Goal: Book appointment/travel/reservation

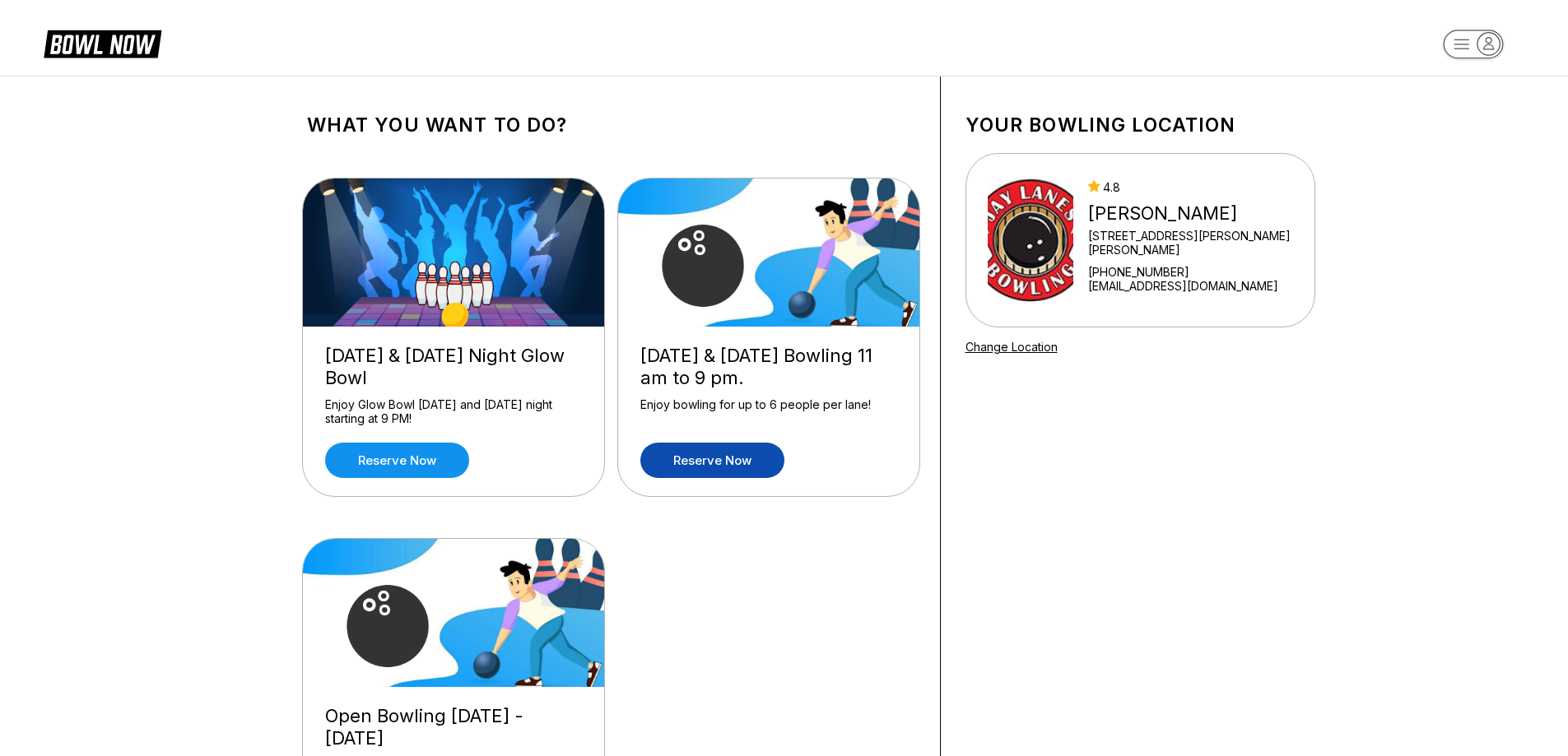
click at [691, 452] on link "Reserve now" at bounding box center [713, 460] width 144 height 35
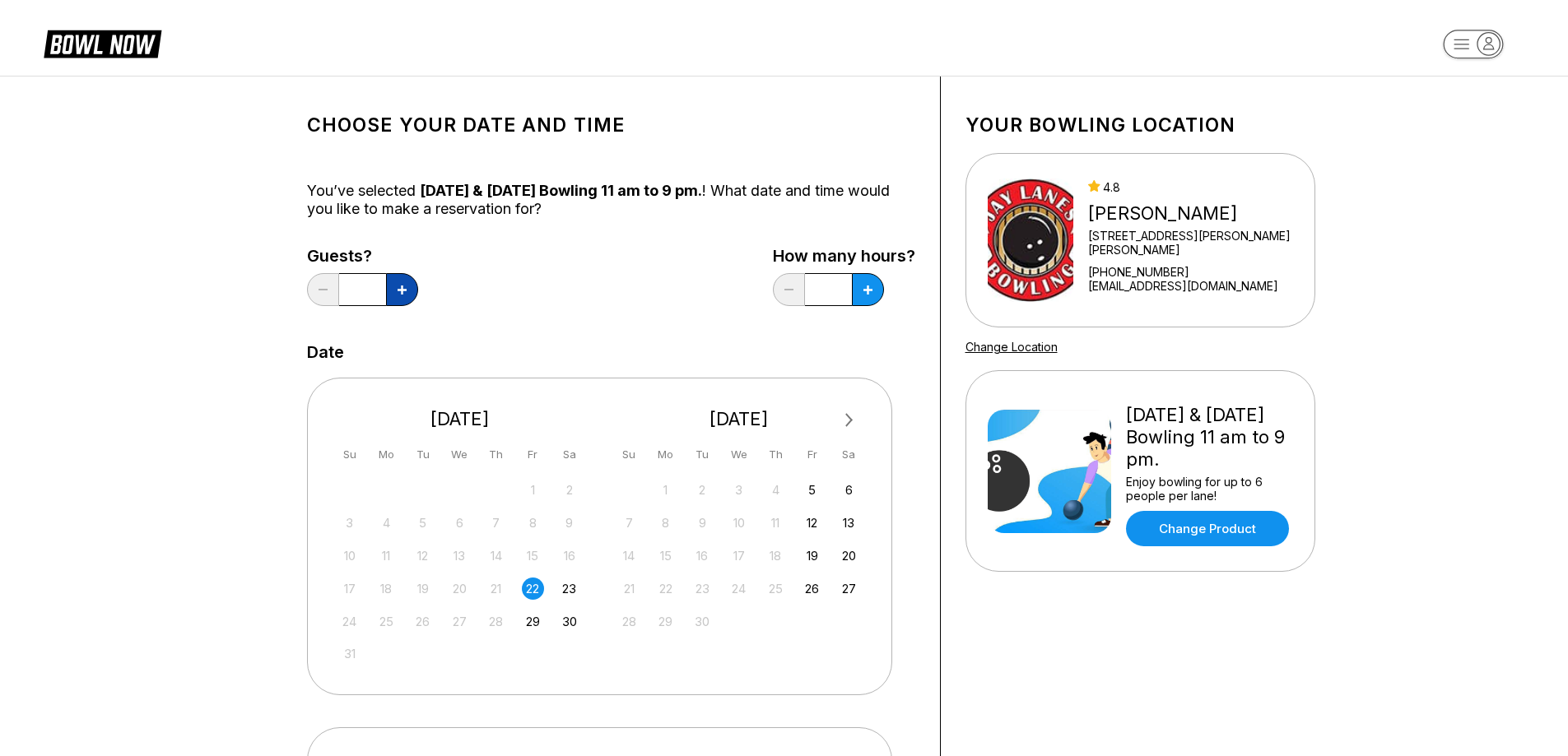
click at [405, 286] on icon at bounding box center [402, 290] width 9 height 9
type input "*"
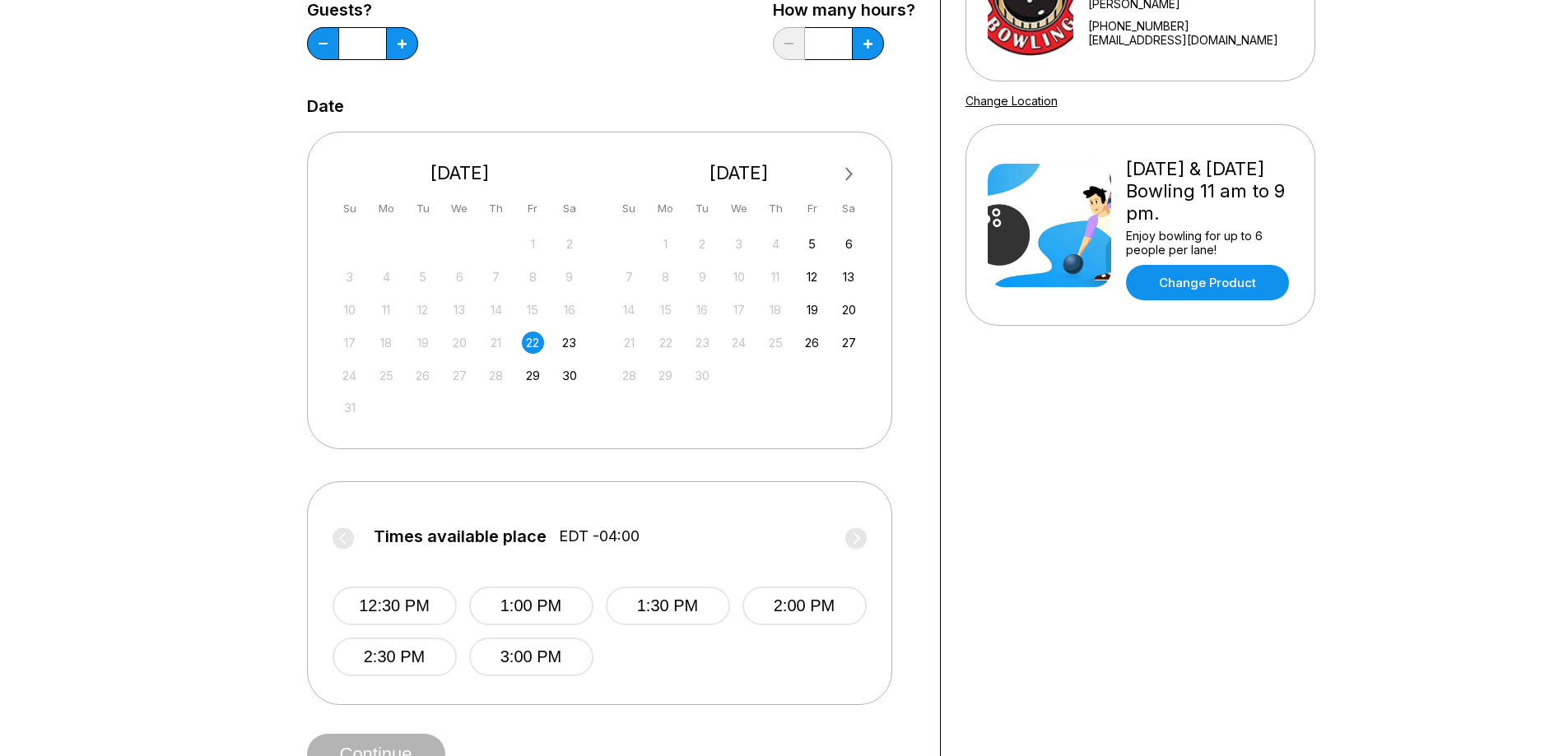
scroll to position [247, 0]
click at [705, 660] on div "12:30 PM 1:00 PM 1:30 PM 2:00 PM 2:30 PM 3:00 PM" at bounding box center [599, 615] width 534 height 123
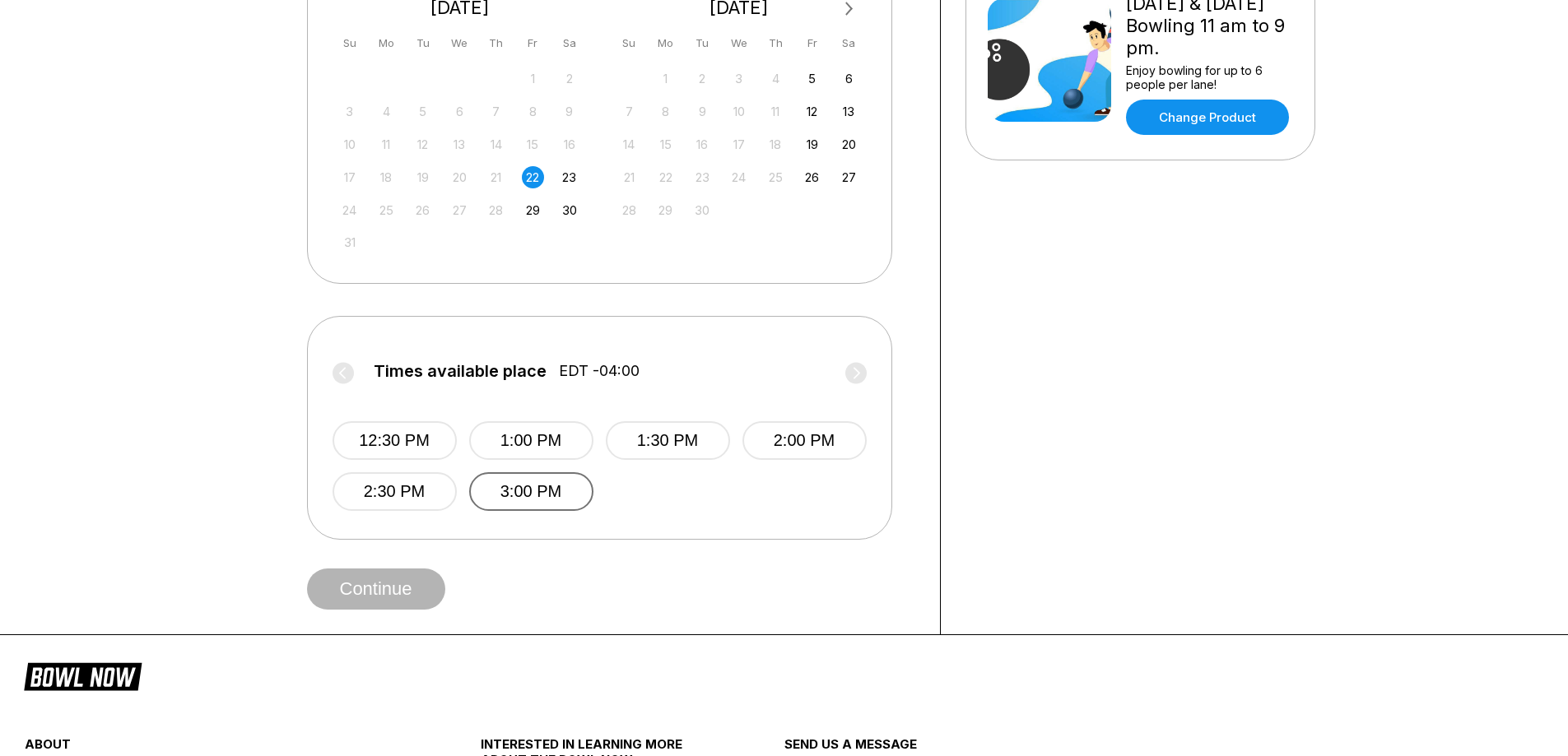
click at [573, 494] on button "3:00 PM" at bounding box center [532, 491] width 124 height 39
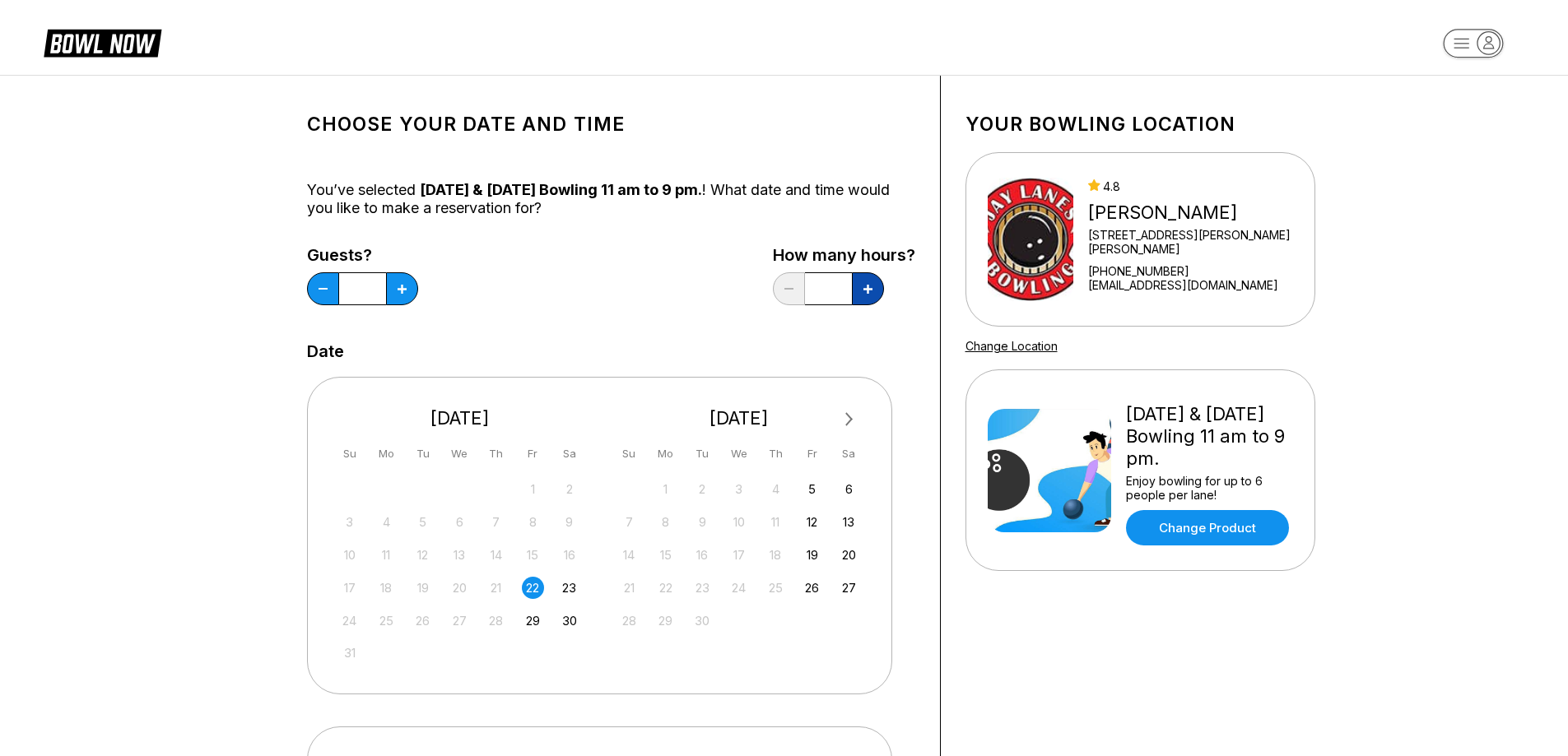
scroll to position [0, 0]
click at [406, 294] on icon at bounding box center [402, 290] width 9 height 9
click at [406, 287] on icon at bounding box center [402, 290] width 9 height 9
type input "*"
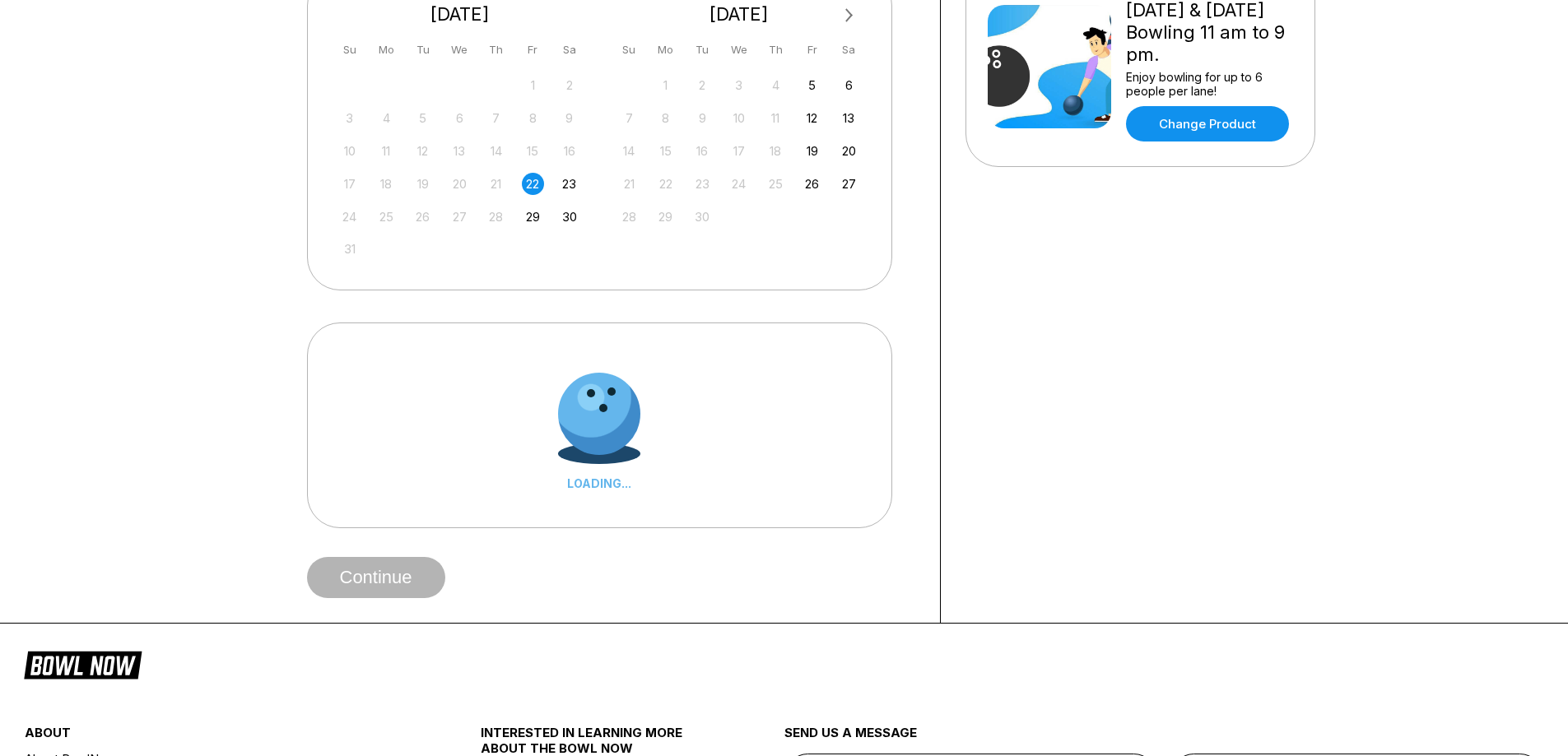
scroll to position [412, 0]
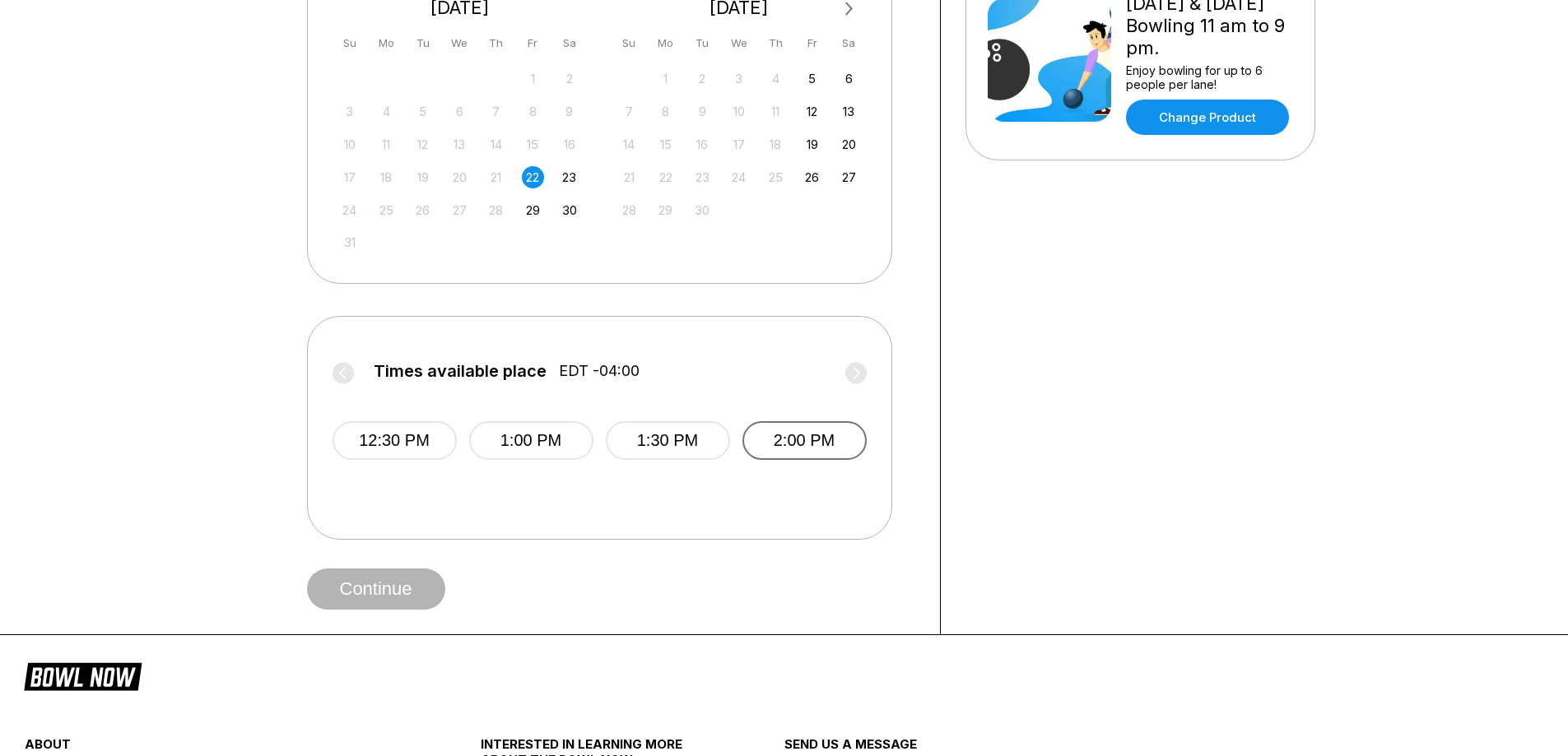
click at [779, 444] on button "2:00 PM" at bounding box center [805, 441] width 124 height 39
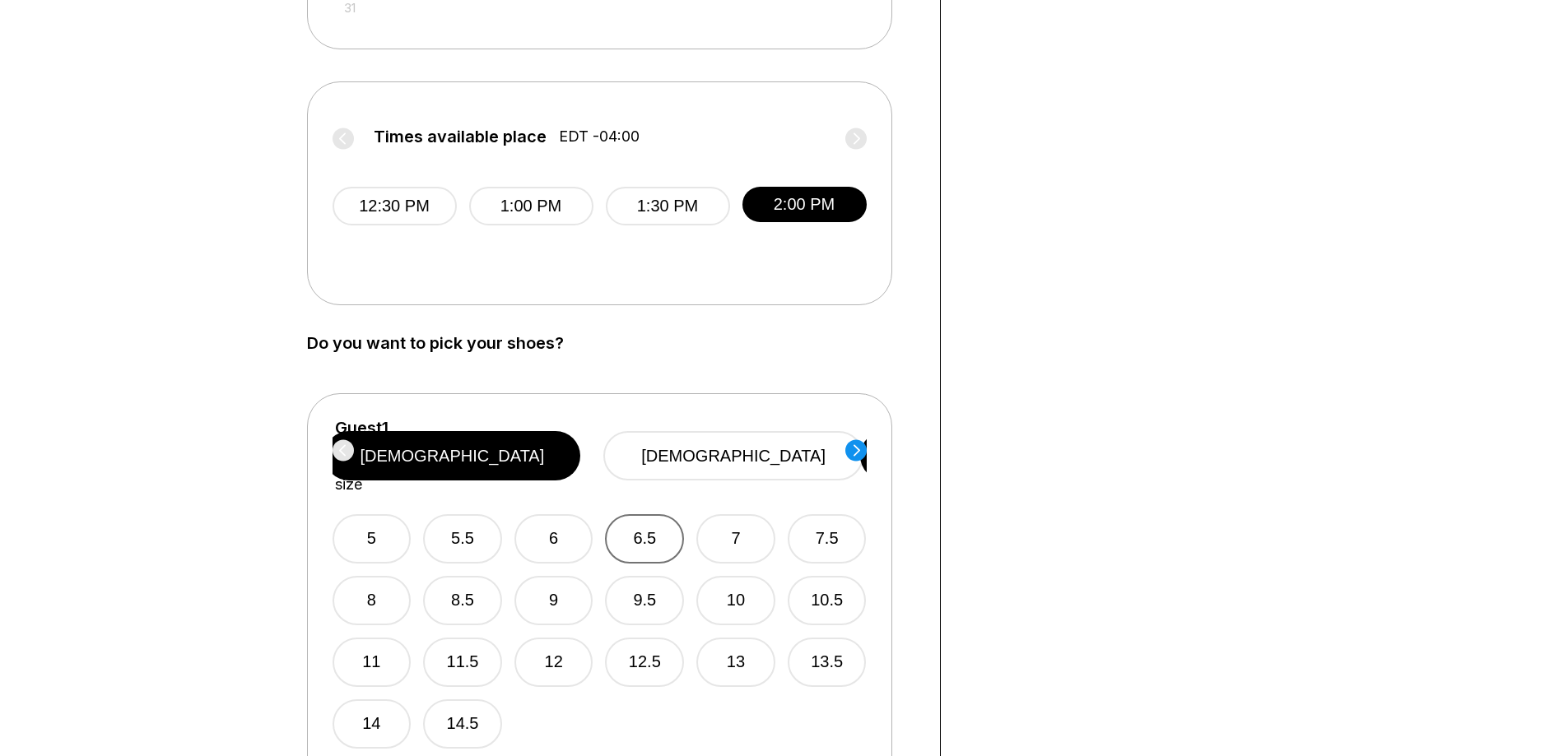
scroll to position [741, 0]
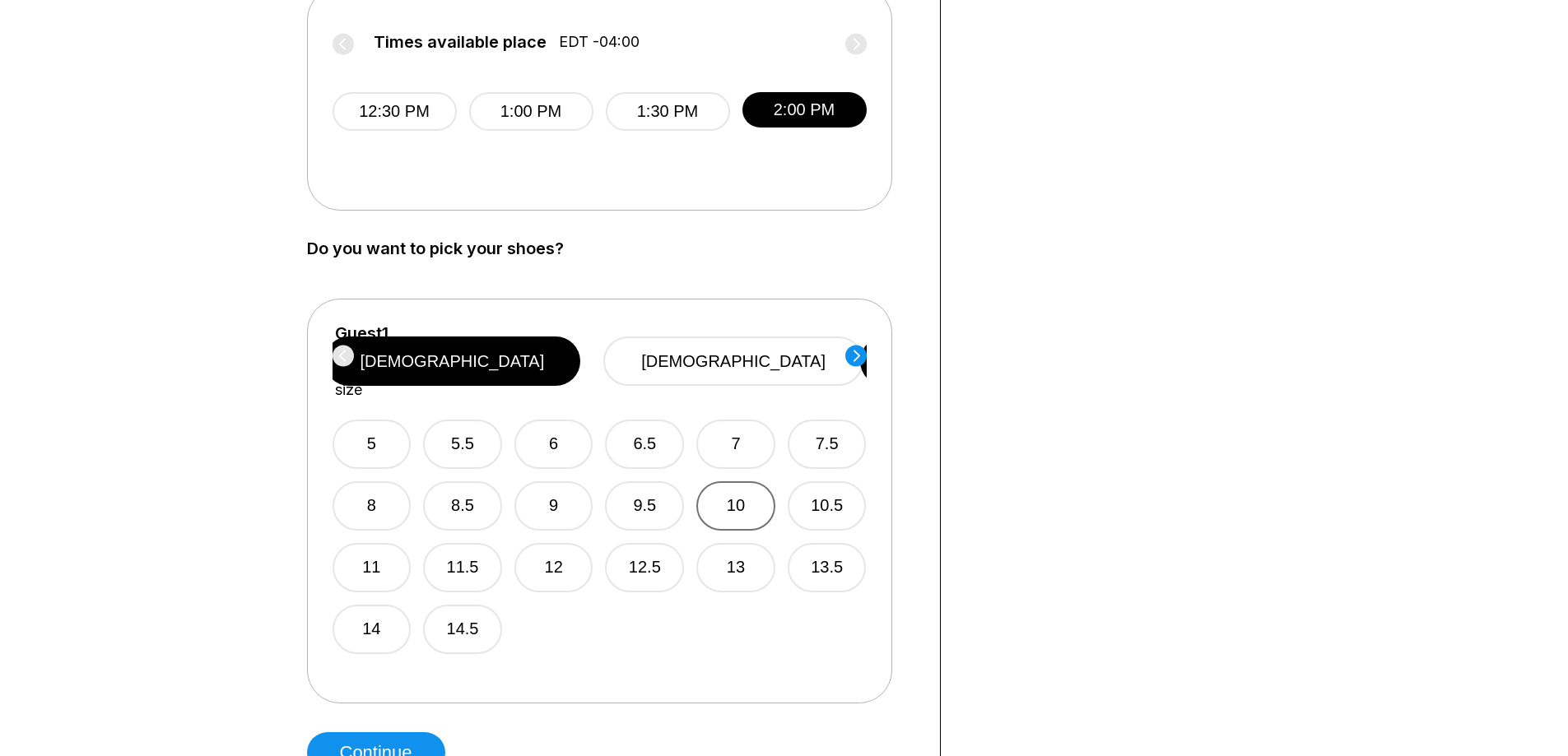
click at [727, 481] on button "10" at bounding box center [736, 506] width 79 height 50
click at [861, 356] on circle at bounding box center [856, 356] width 22 height 22
click at [561, 549] on button "12" at bounding box center [554, 568] width 79 height 50
click at [716, 543] on button "13" at bounding box center [736, 568] width 79 height 50
click at [859, 359] on circle at bounding box center [856, 356] width 22 height 22
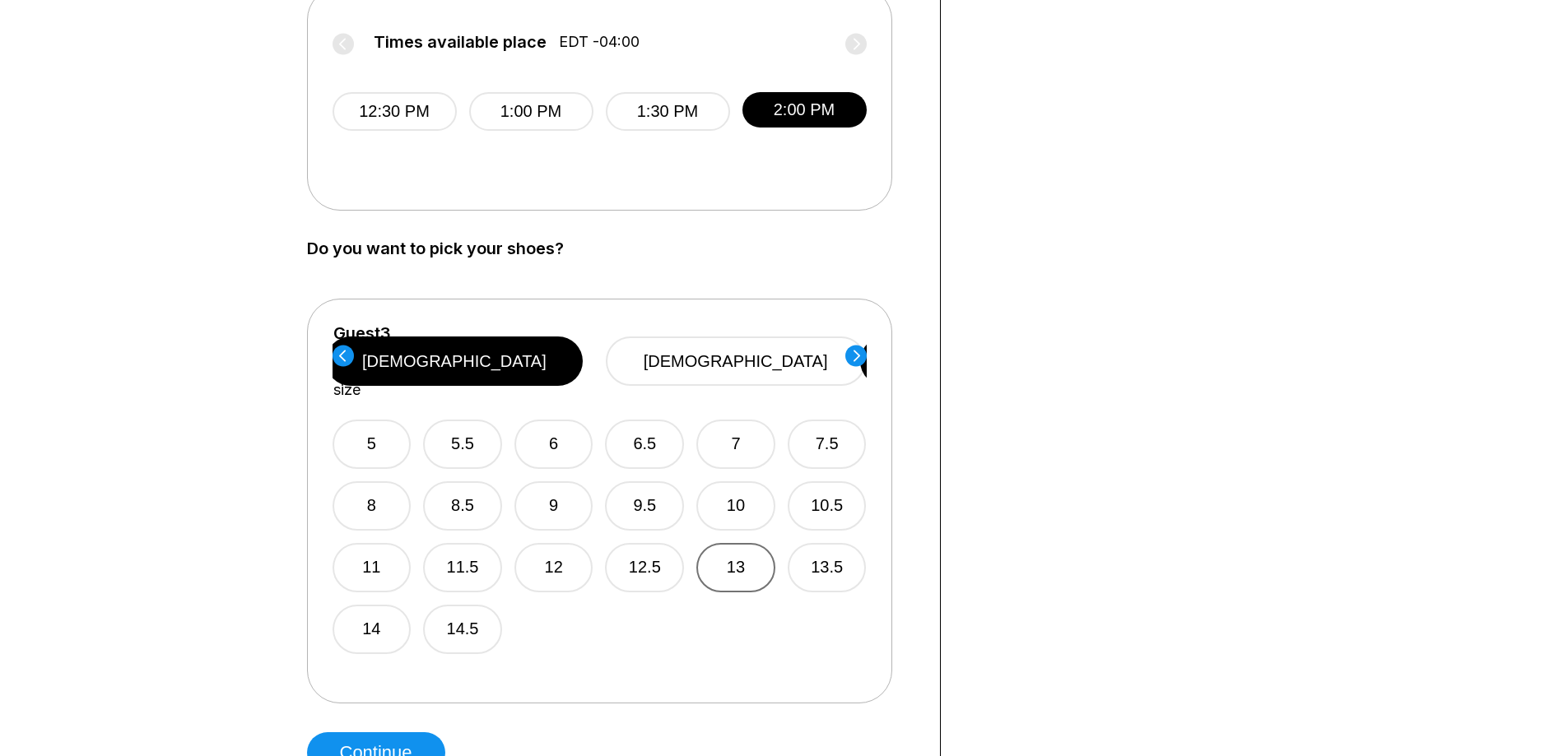
click at [752, 543] on button "13" at bounding box center [736, 568] width 79 height 50
click at [860, 351] on circle at bounding box center [856, 356] width 22 height 22
click at [738, 348] on button "[DEMOGRAPHIC_DATA]" at bounding box center [735, 361] width 260 height 50
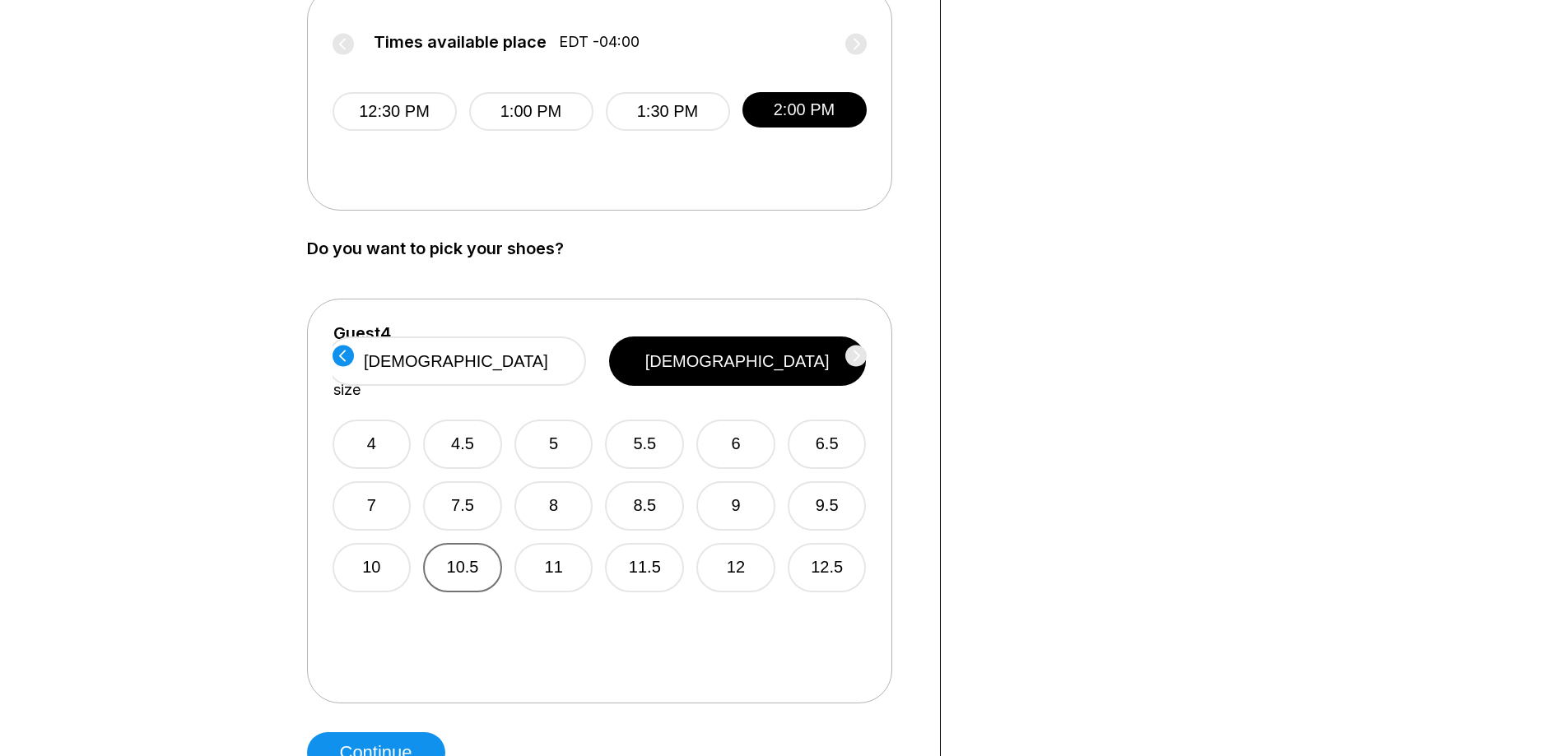
click at [489, 543] on button "10.5" at bounding box center [462, 568] width 79 height 50
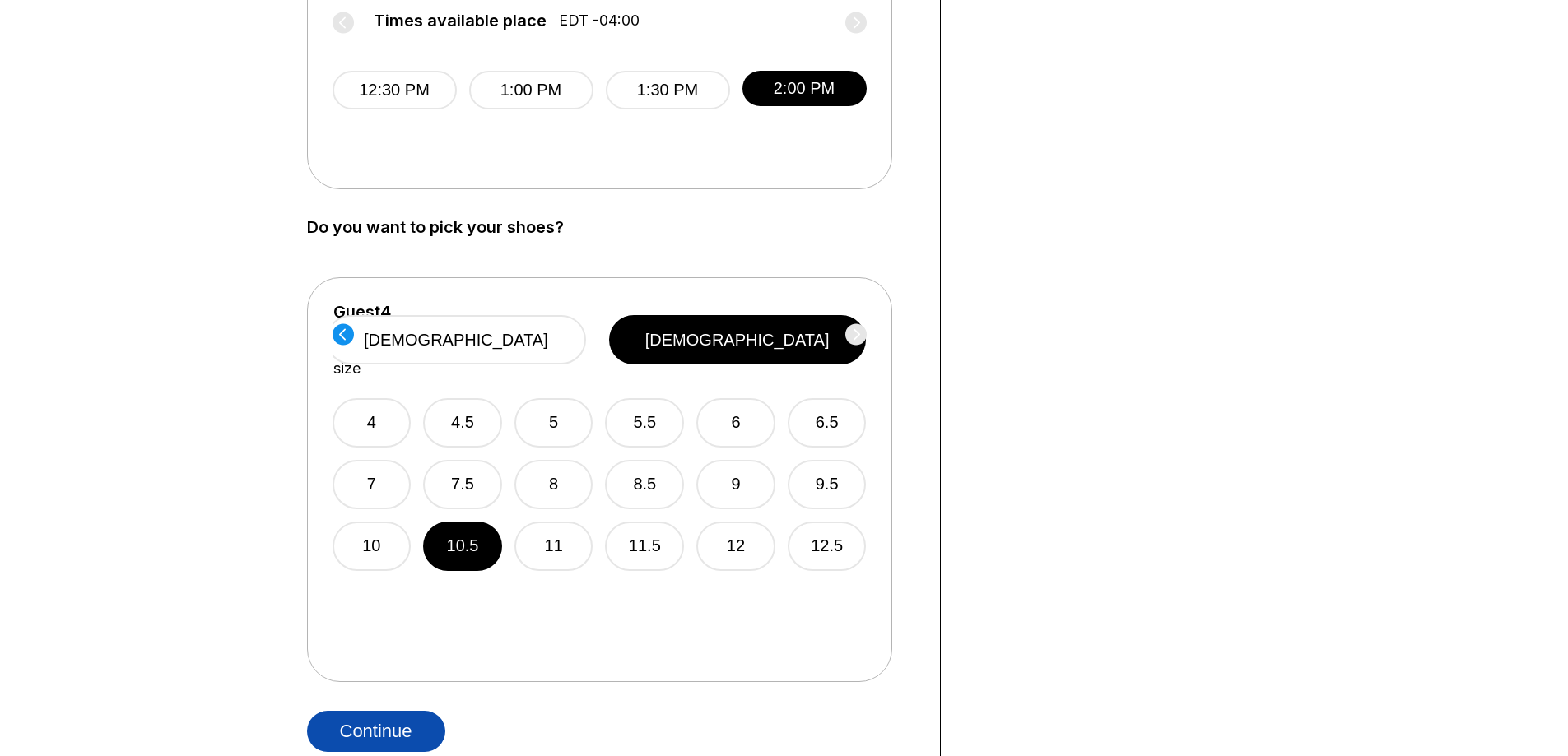
scroll to position [823, 0]
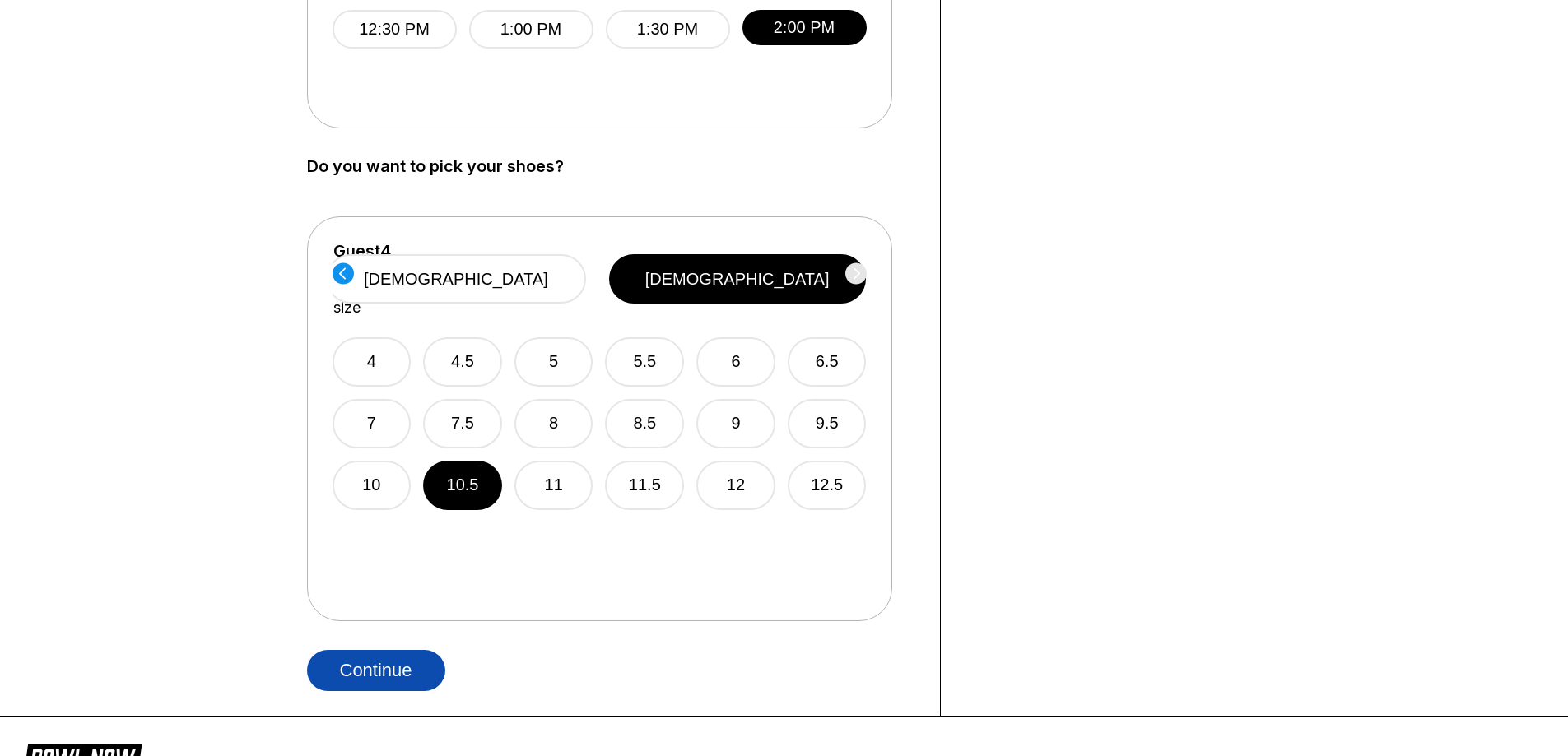
click at [404, 669] on button "Continue" at bounding box center [376, 671] width 138 height 41
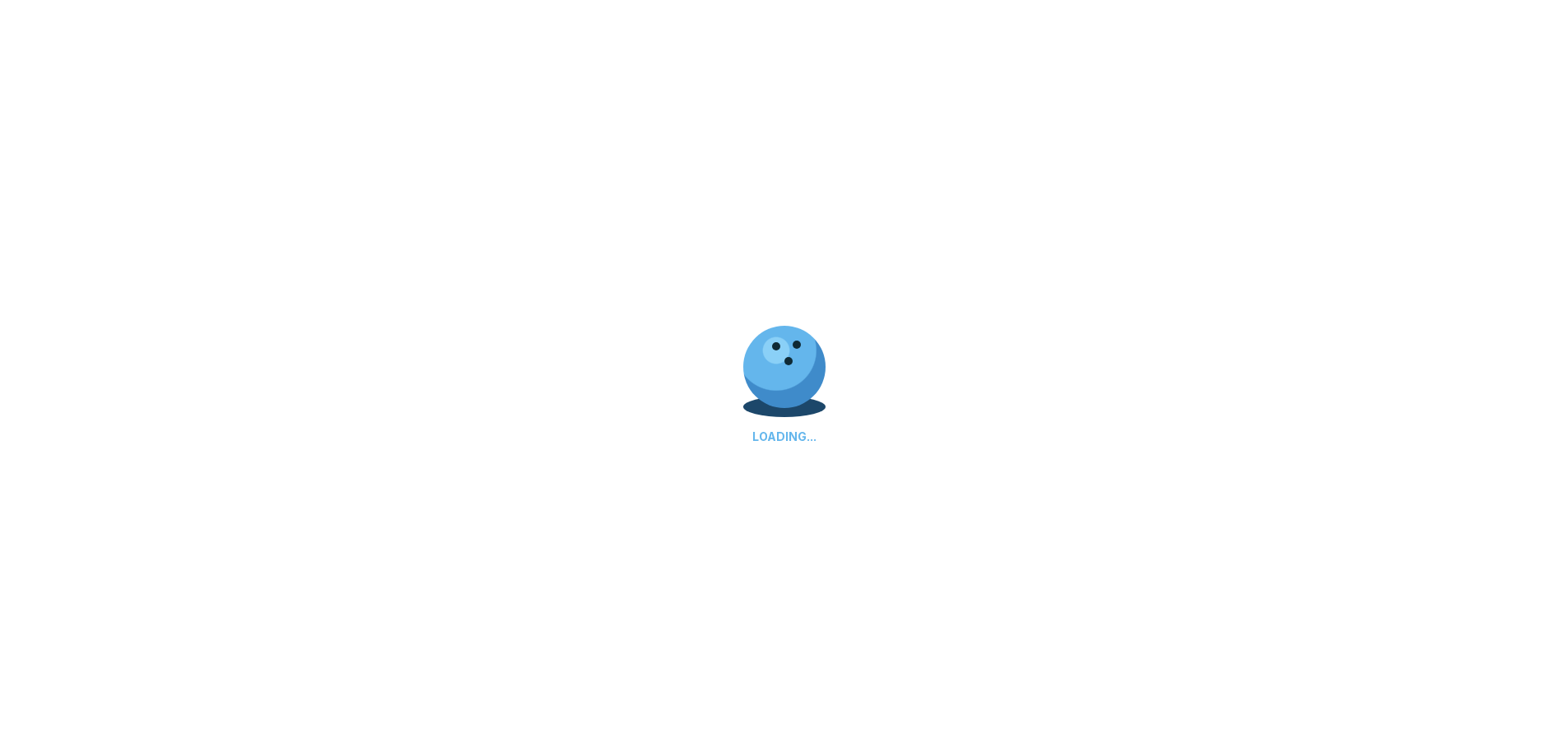
select select "**"
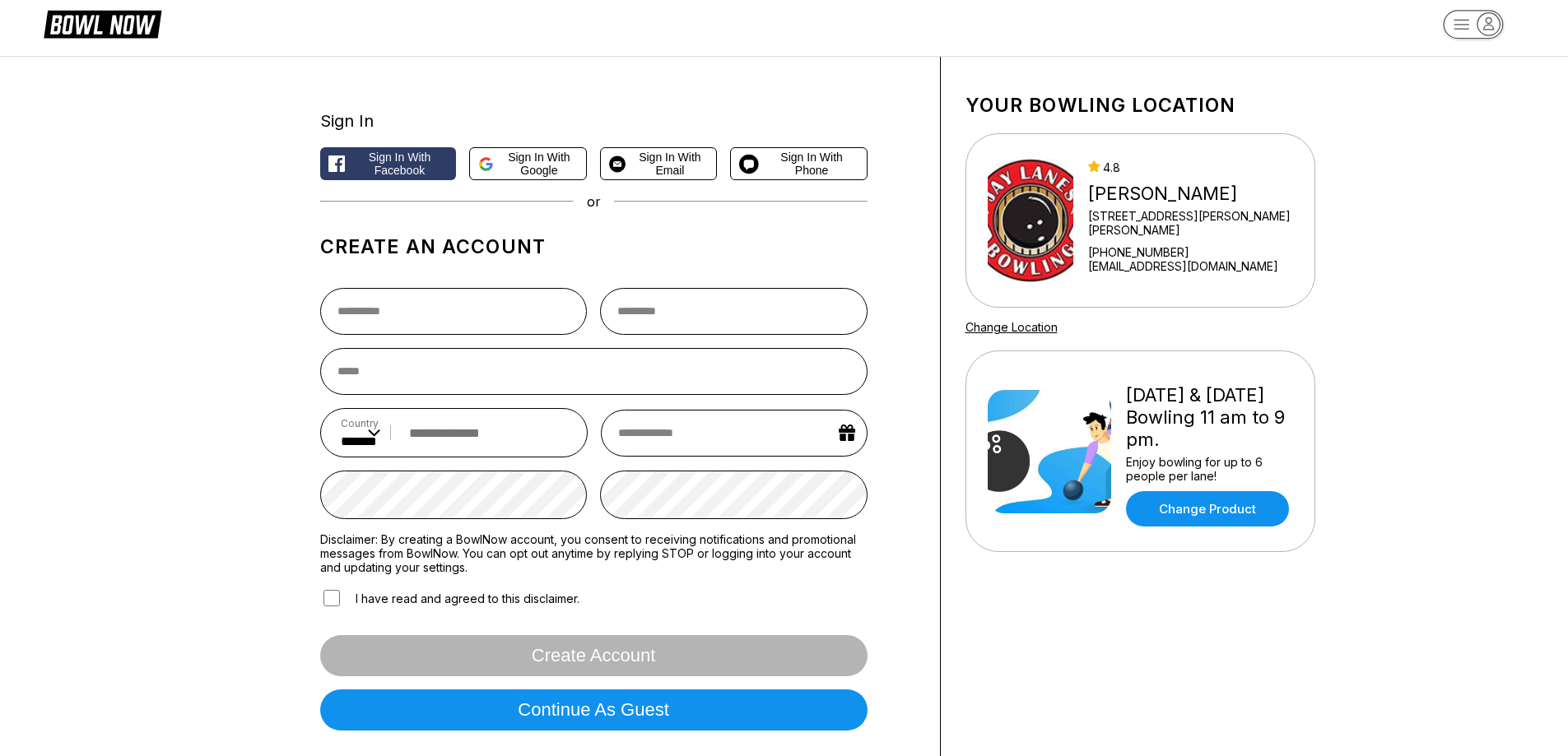
scroll to position [0, 0]
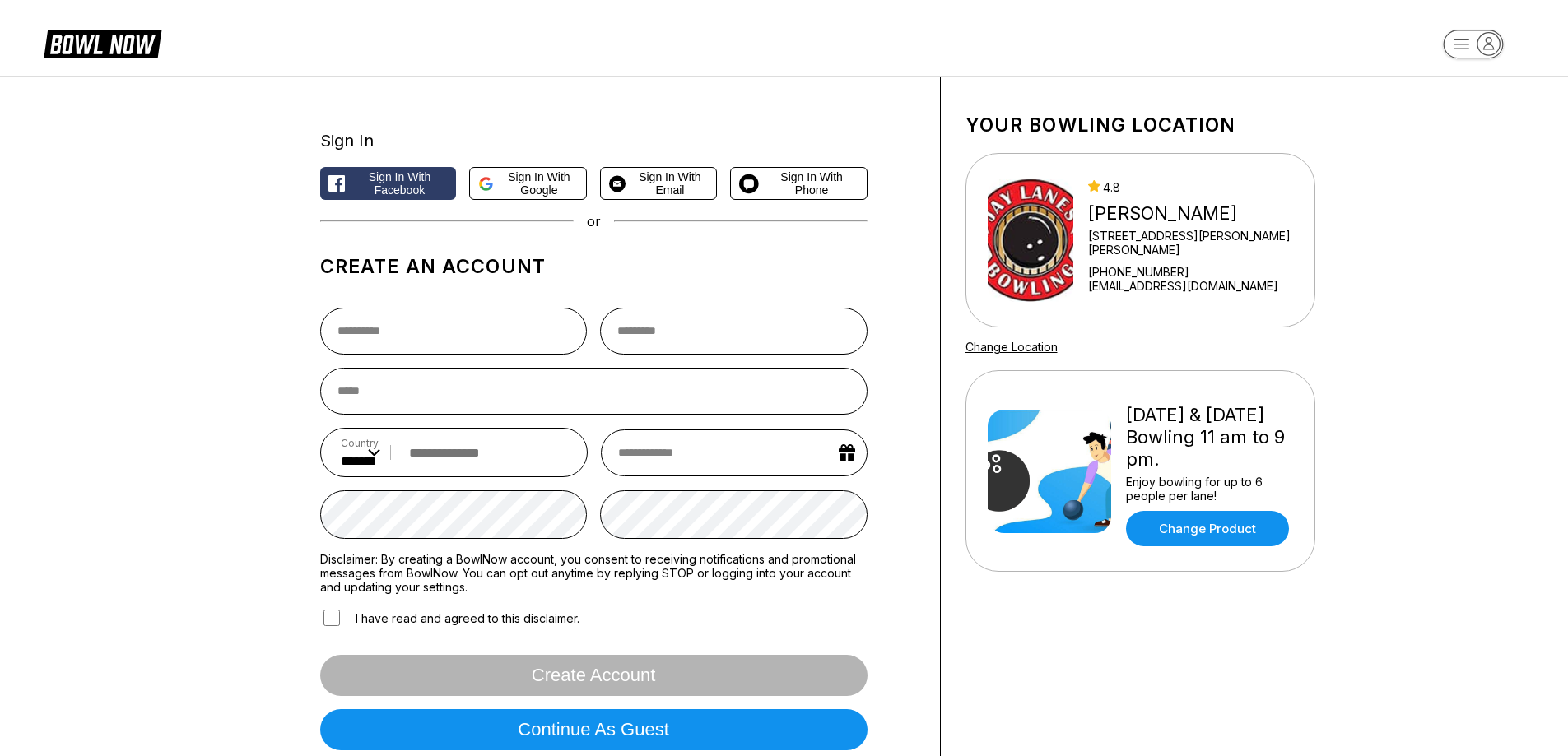
scroll to position [468, 0]
